Goal: Task Accomplishment & Management: Manage account settings

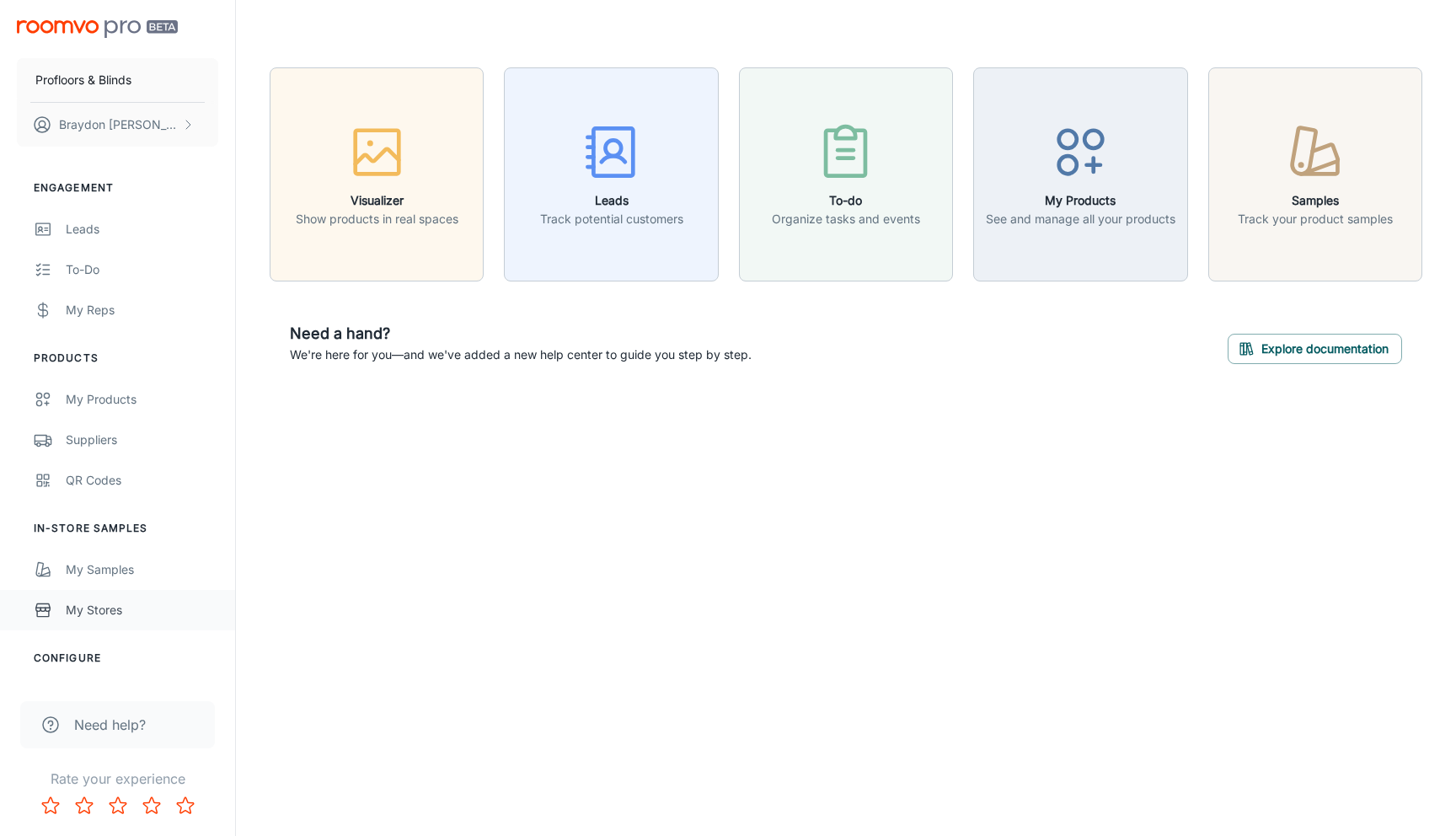
click at [101, 614] on div "My Stores" at bounding box center [142, 610] width 152 height 19
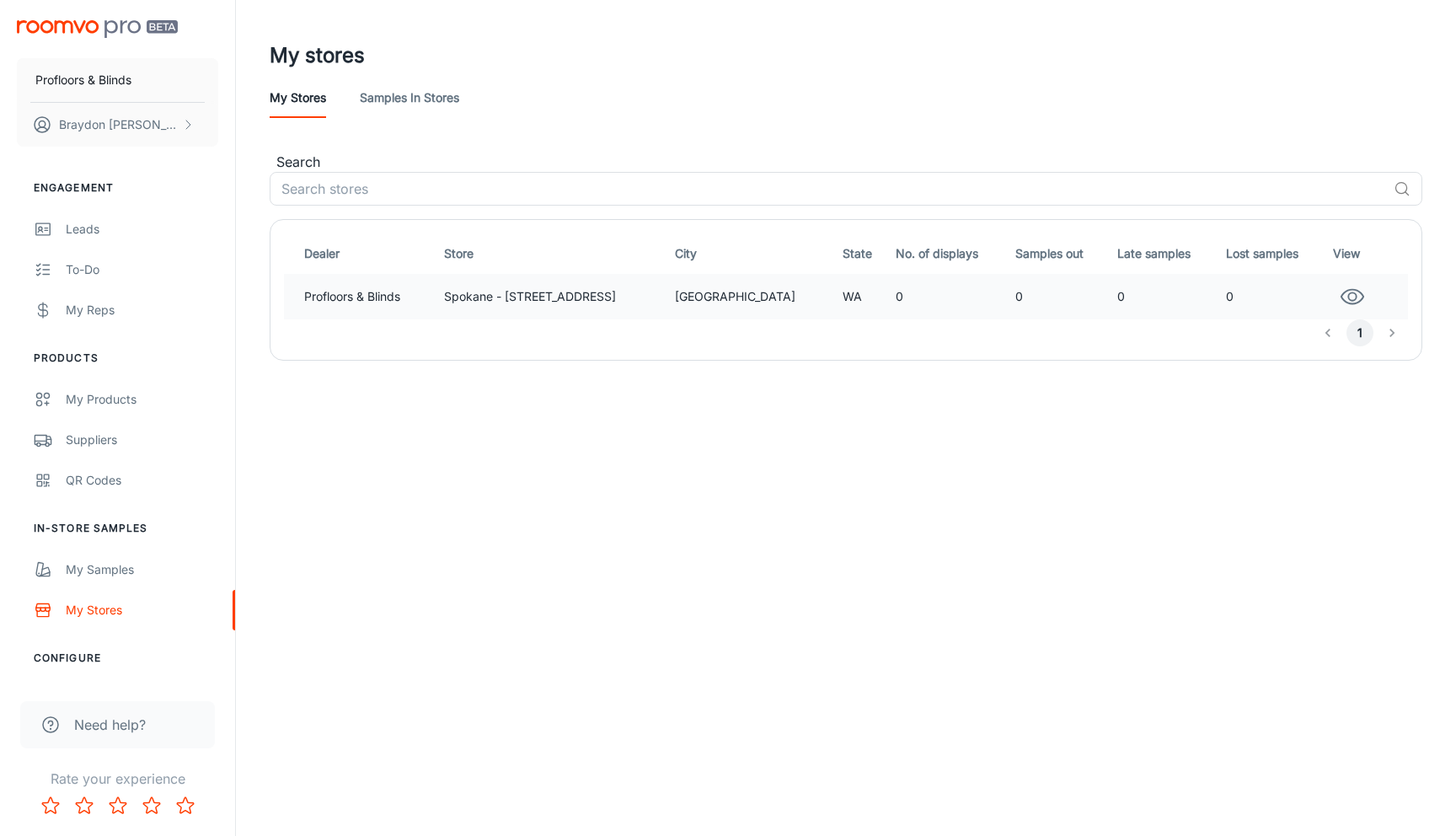
click at [358, 290] on td "Profloors & Blinds" at bounding box center [361, 296] width 153 height 45
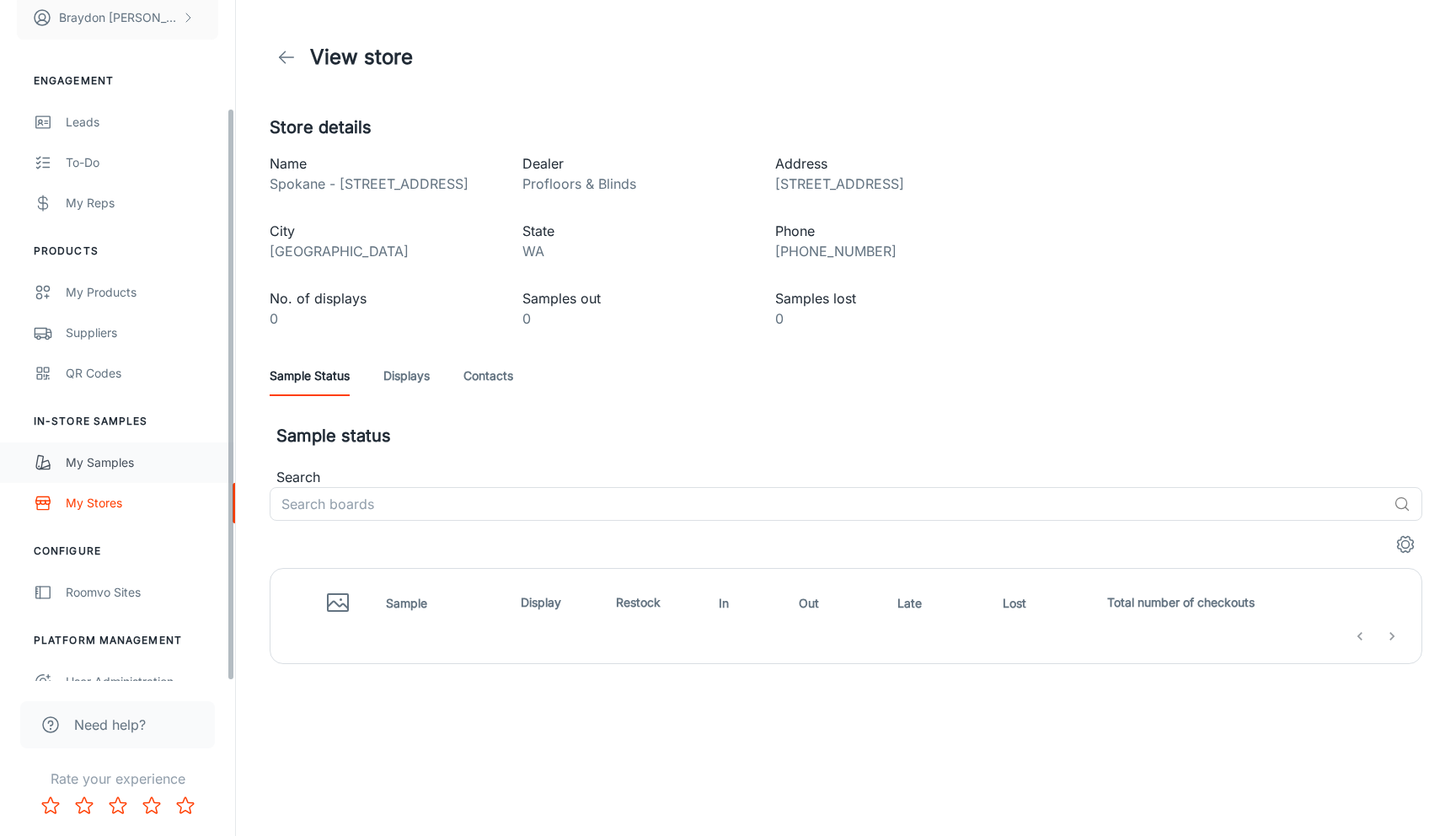
scroll to position [128, 0]
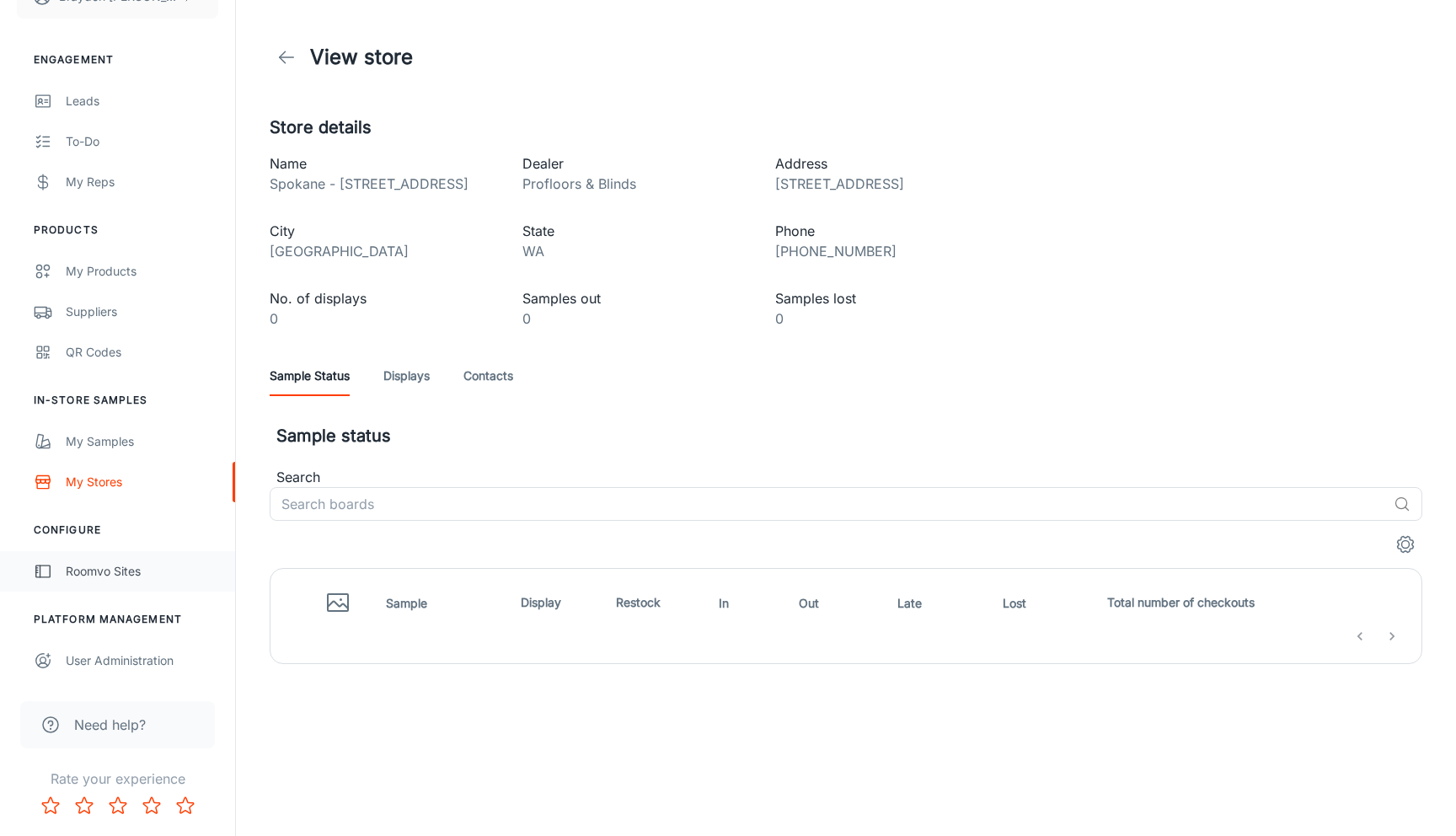
click at [127, 580] on link "Roomvo Sites" at bounding box center [118, 570] width 235 height 40
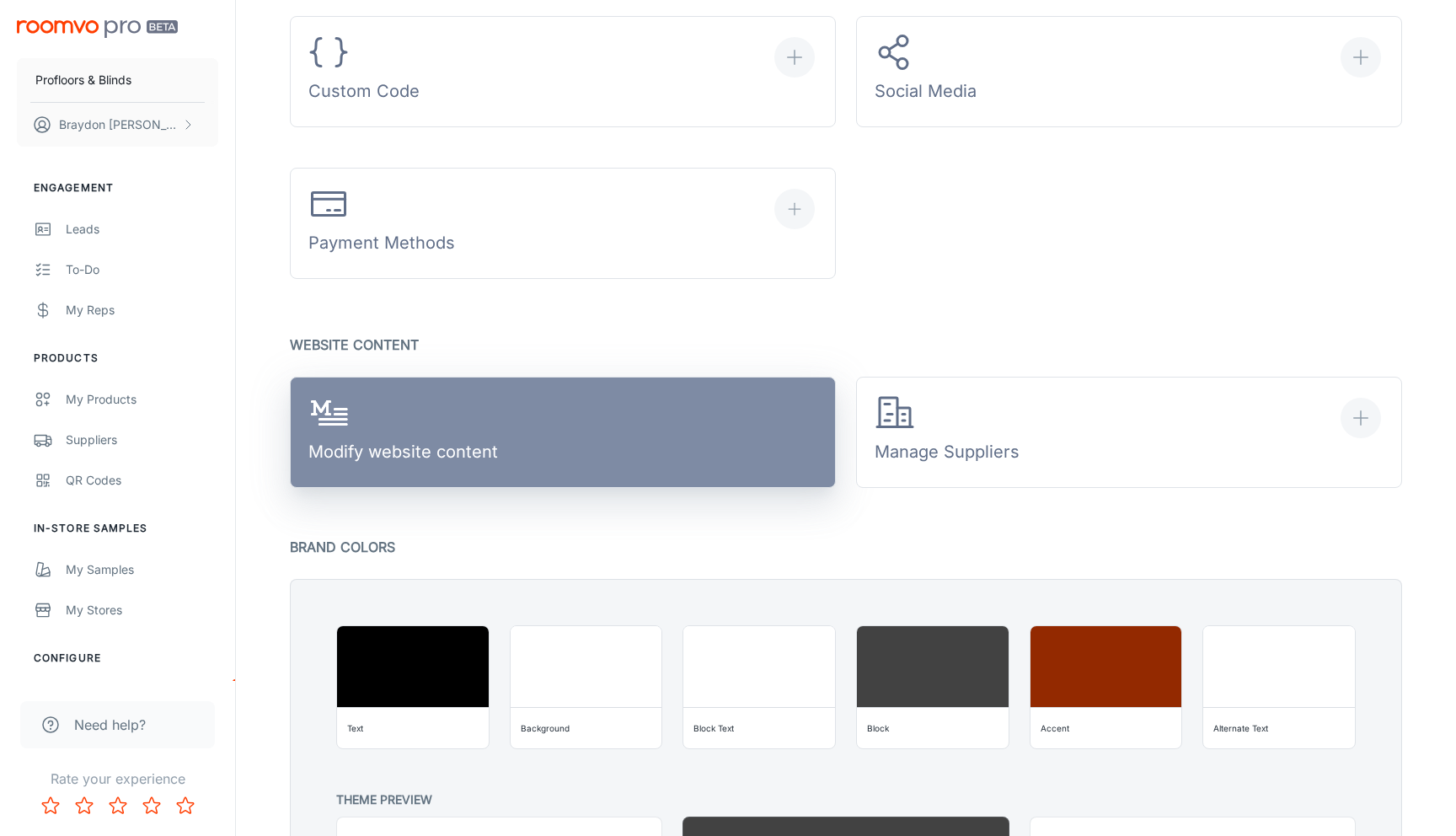
scroll to position [828, 0]
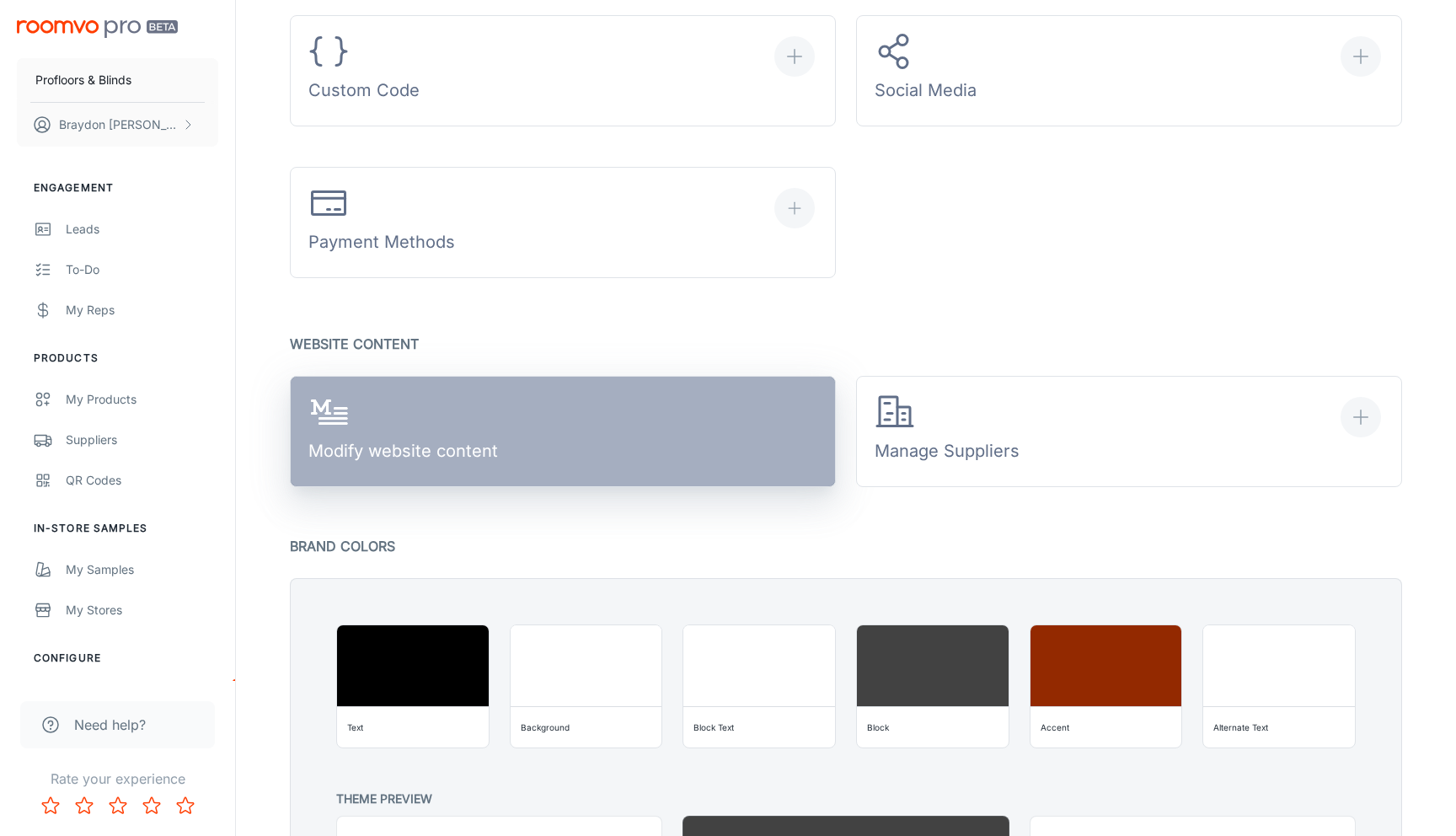
click at [592, 467] on link "Modify website content" at bounding box center [563, 431] width 546 height 111
